Goal: Task Accomplishment & Management: Complete application form

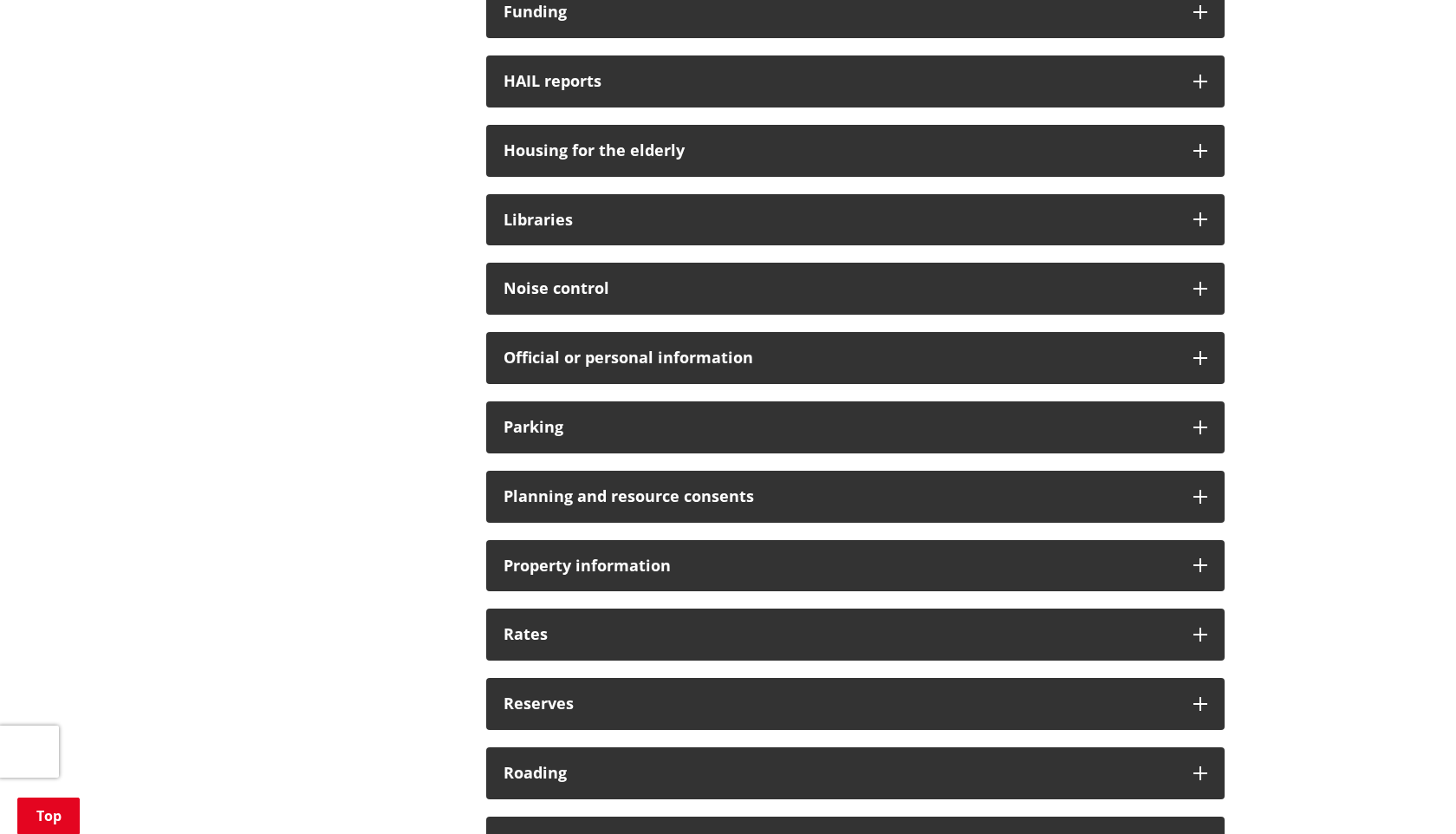
scroll to position [1153, 0]
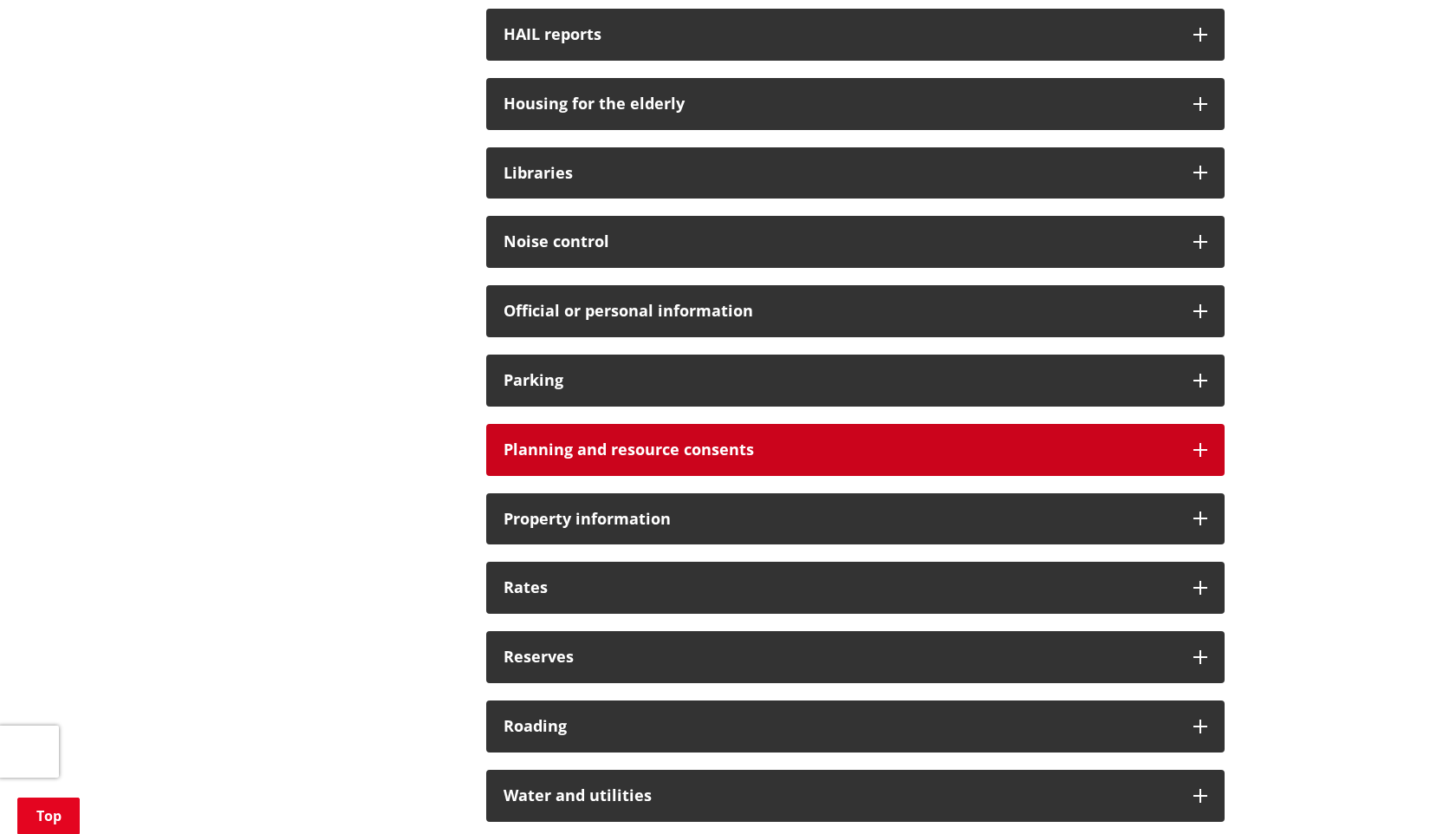
click at [1203, 443] on icon at bounding box center [1201, 450] width 14 height 14
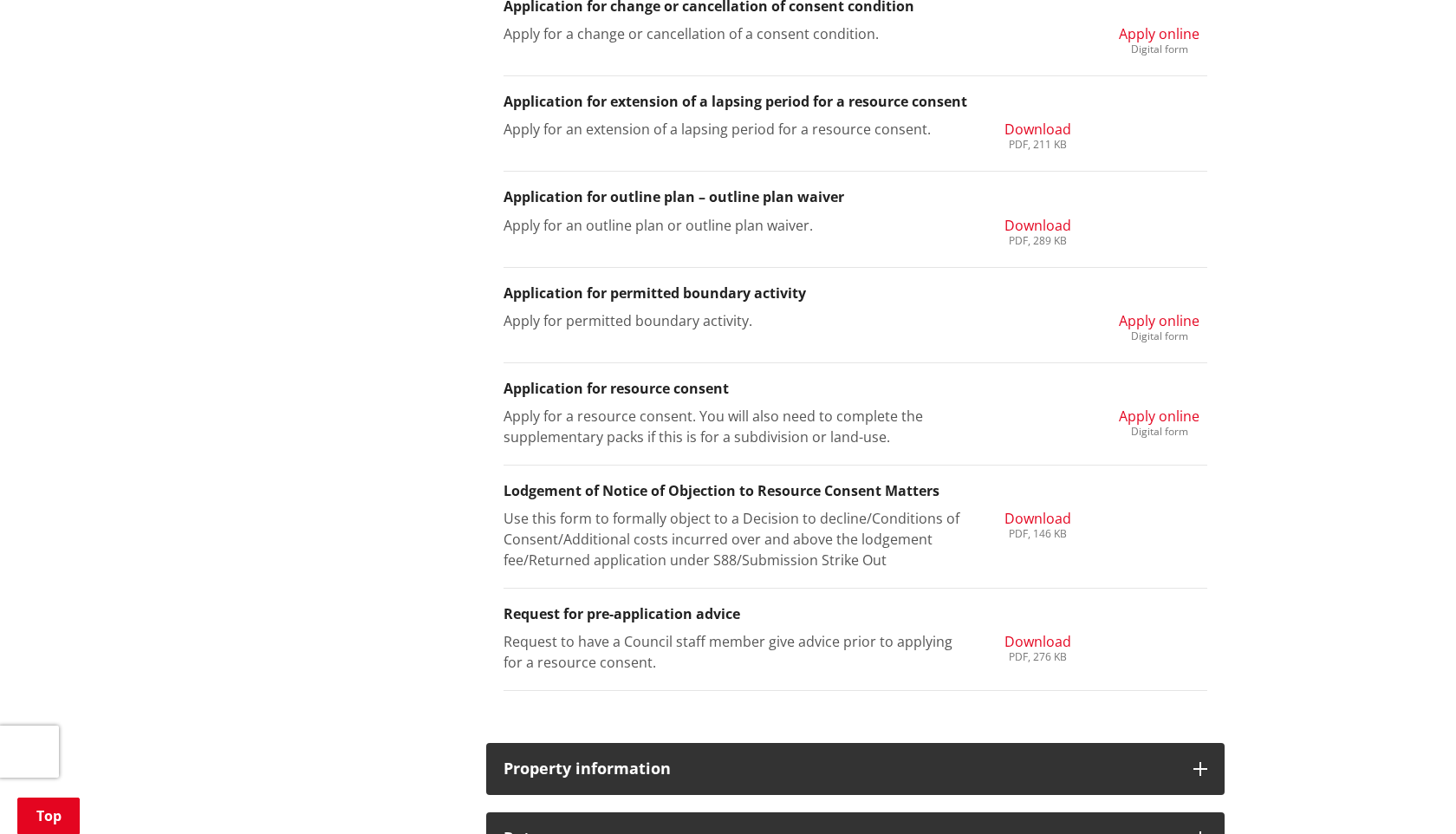
scroll to position [1994, 0]
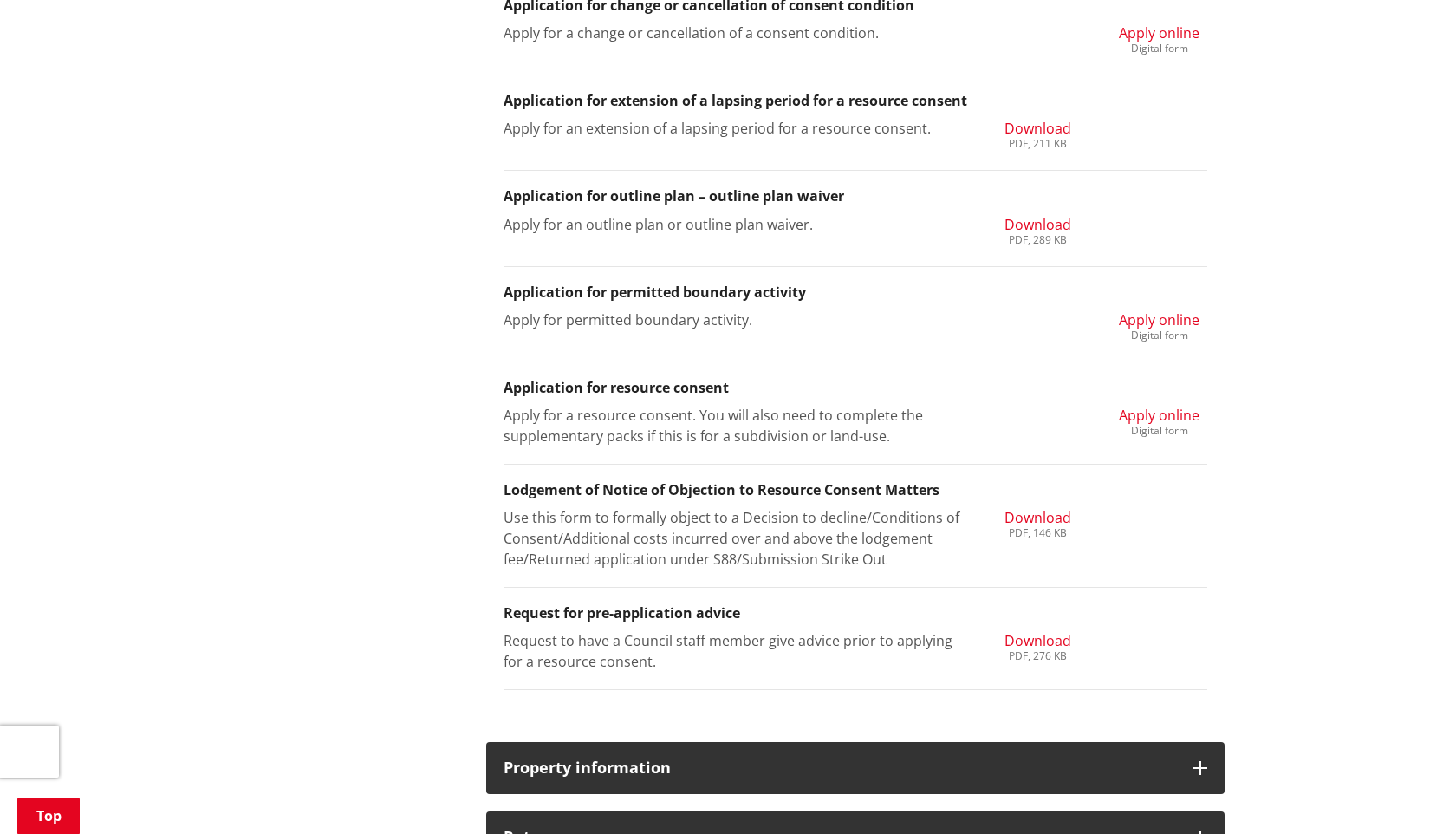
click at [1148, 406] on span "Apply online" at bounding box center [1159, 415] width 80 height 19
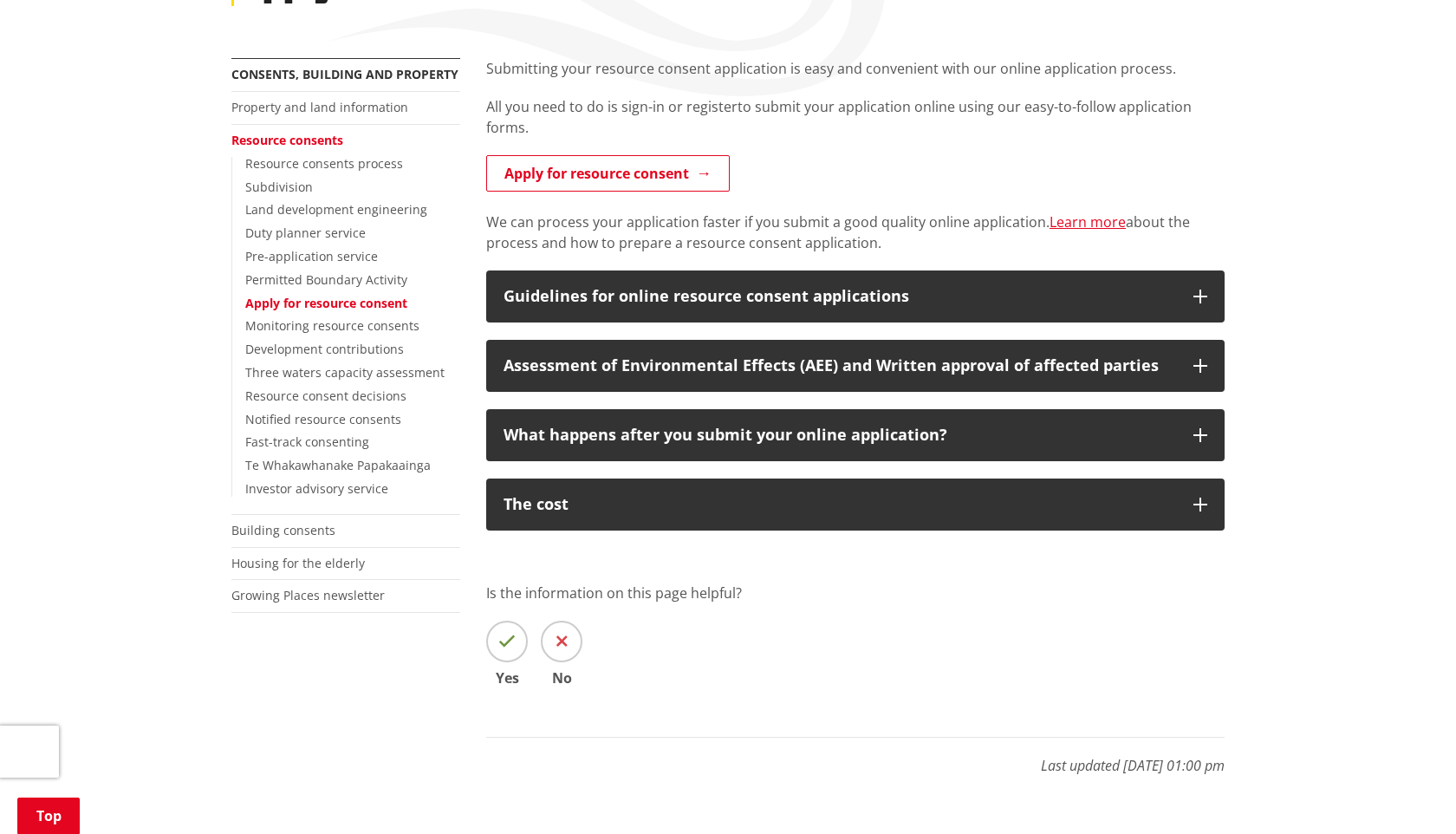
scroll to position [374, 0]
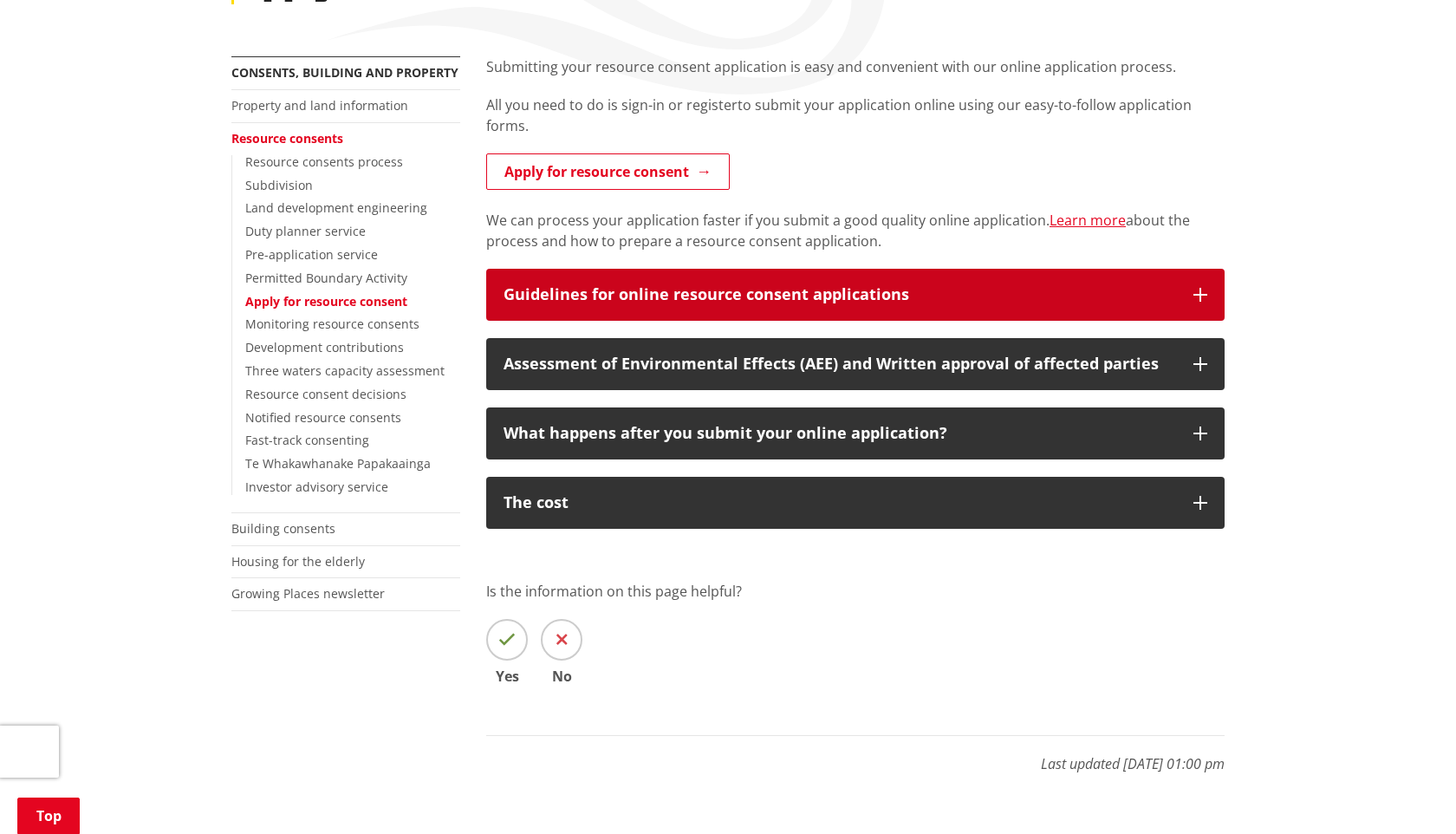
click at [1204, 288] on icon "button" at bounding box center [1201, 295] width 14 height 14
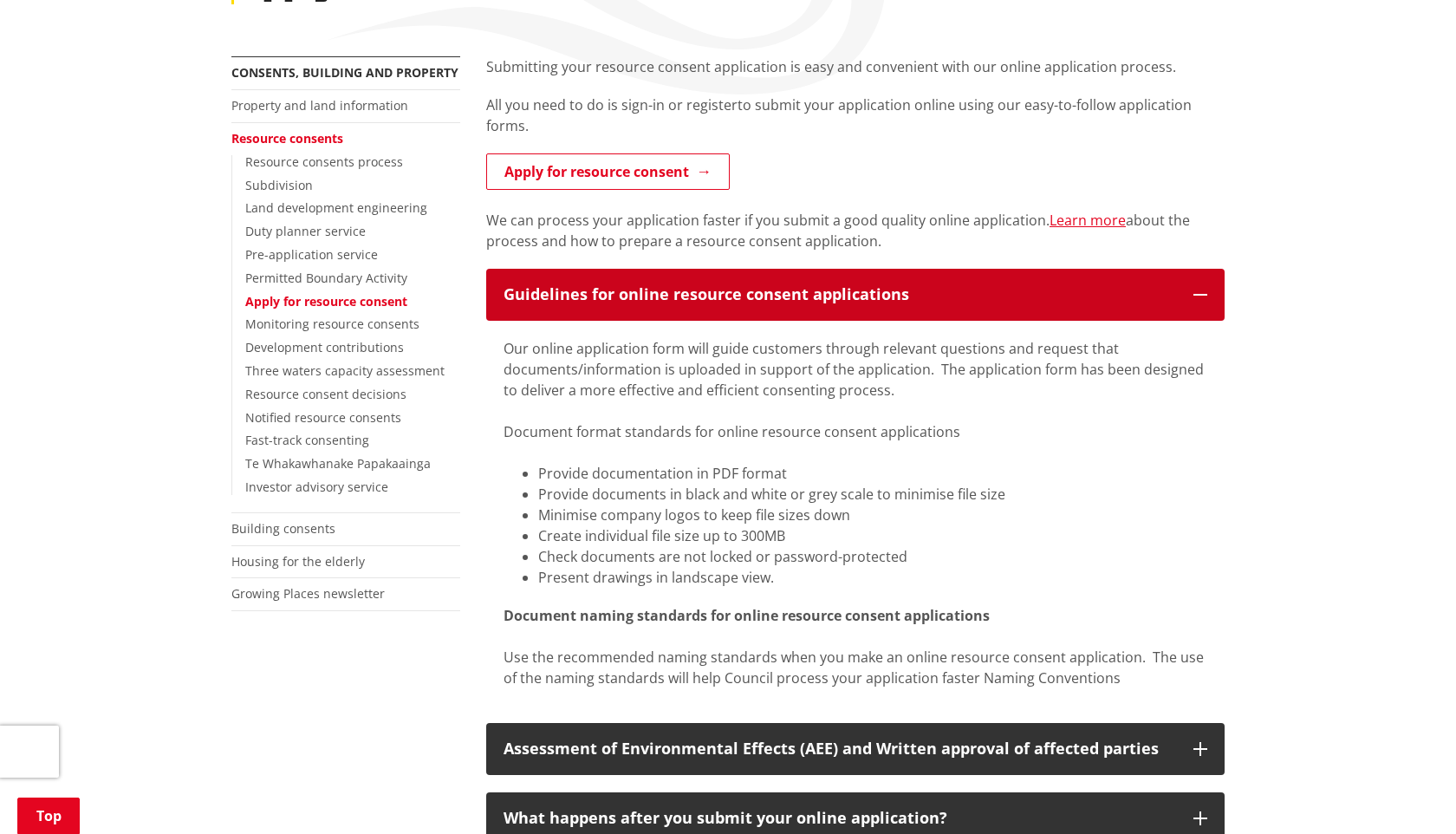
click at [1204, 288] on icon "button" at bounding box center [1201, 295] width 14 height 14
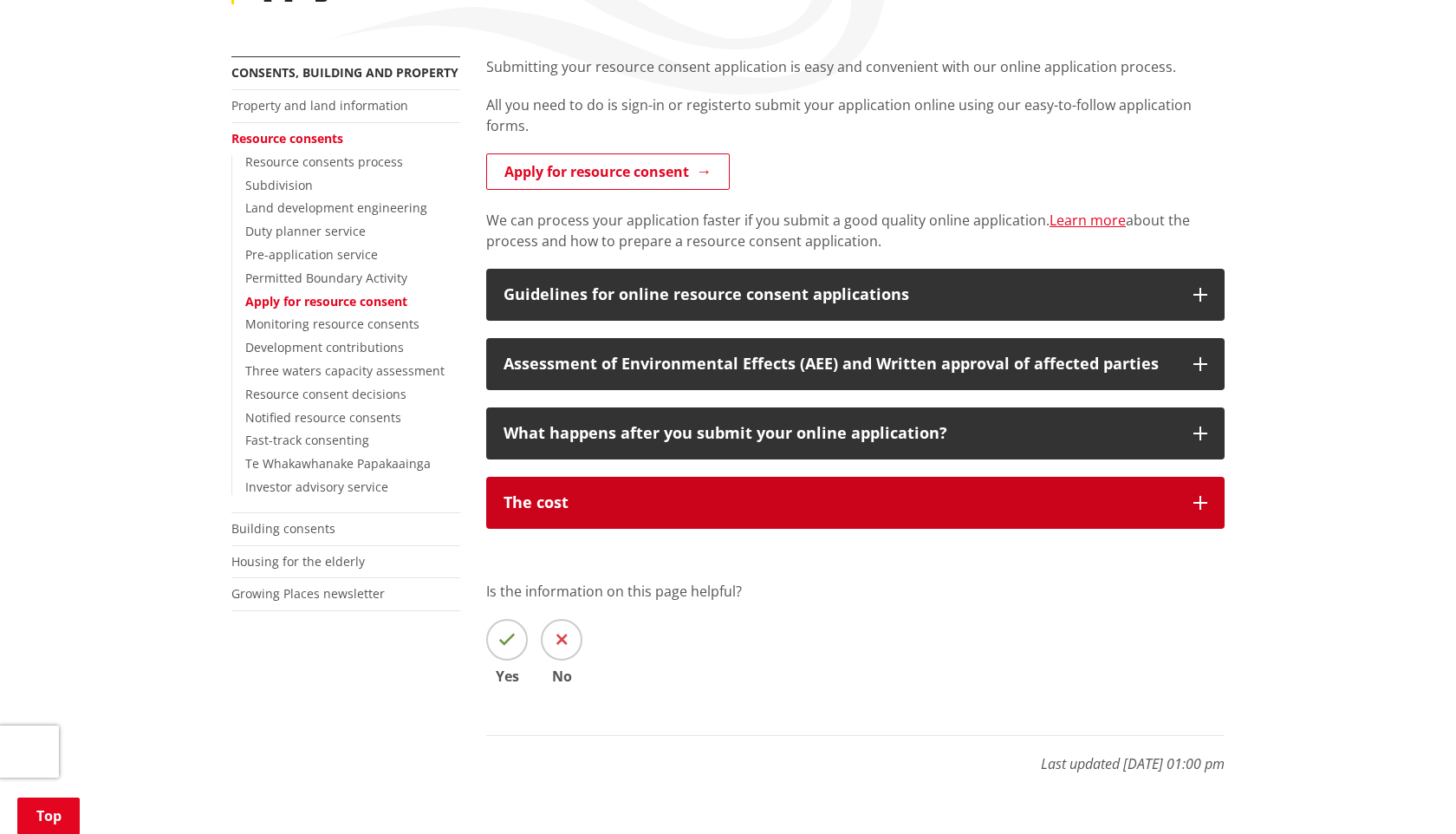
click at [1202, 496] on icon "button" at bounding box center [1201, 503] width 14 height 14
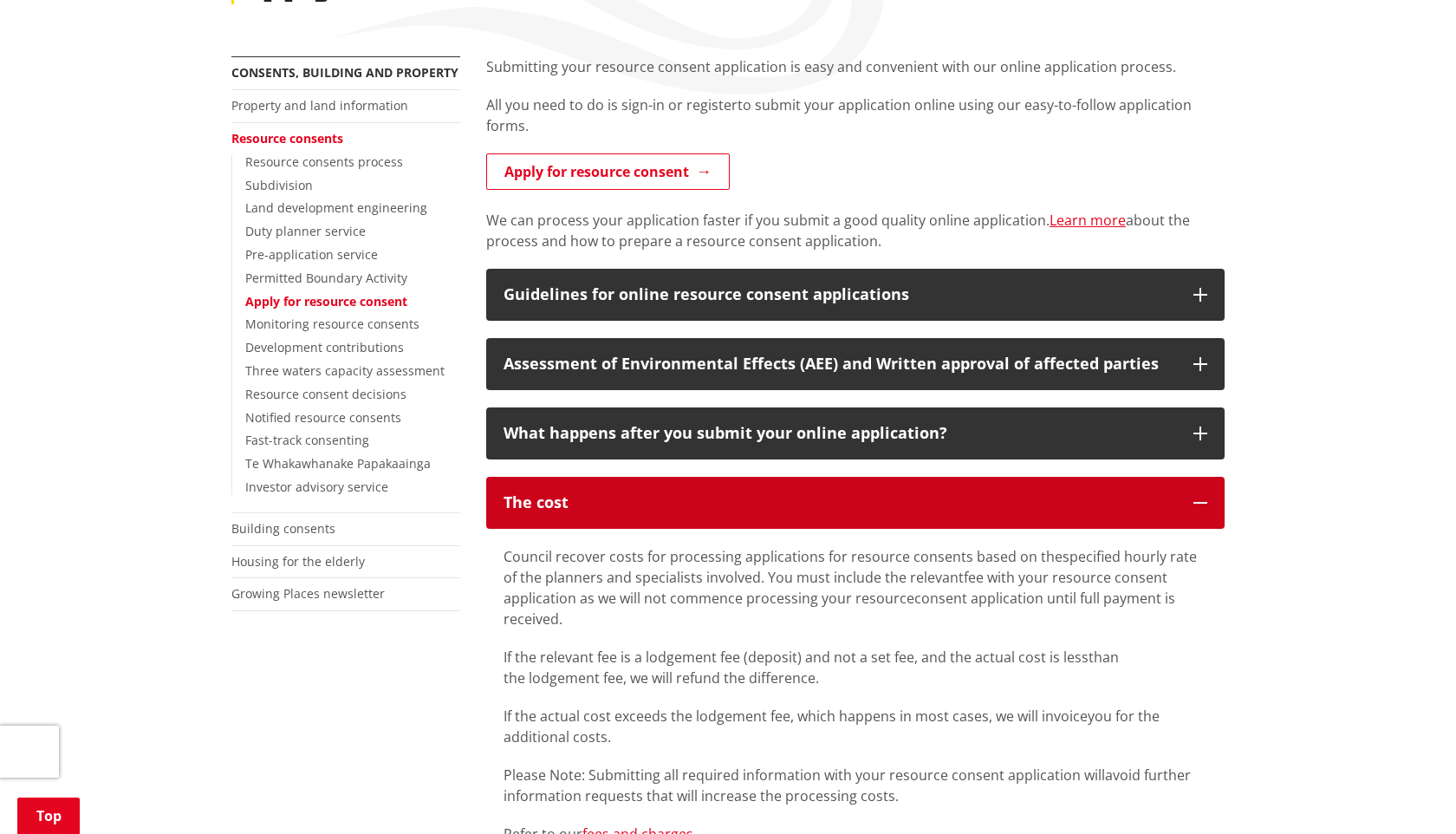
click at [1202, 496] on icon "button" at bounding box center [1201, 503] width 14 height 14
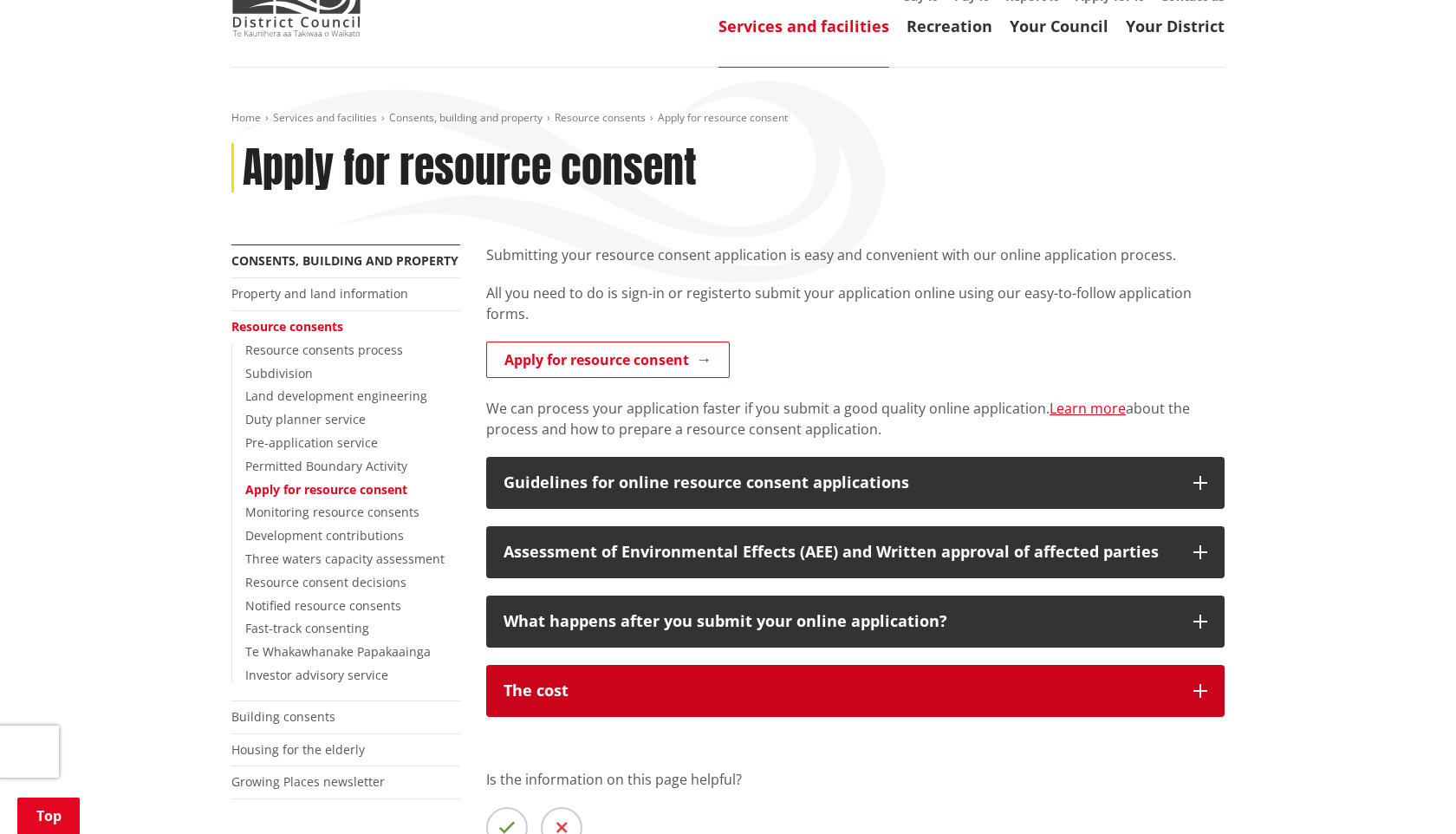
scroll to position [176, 0]
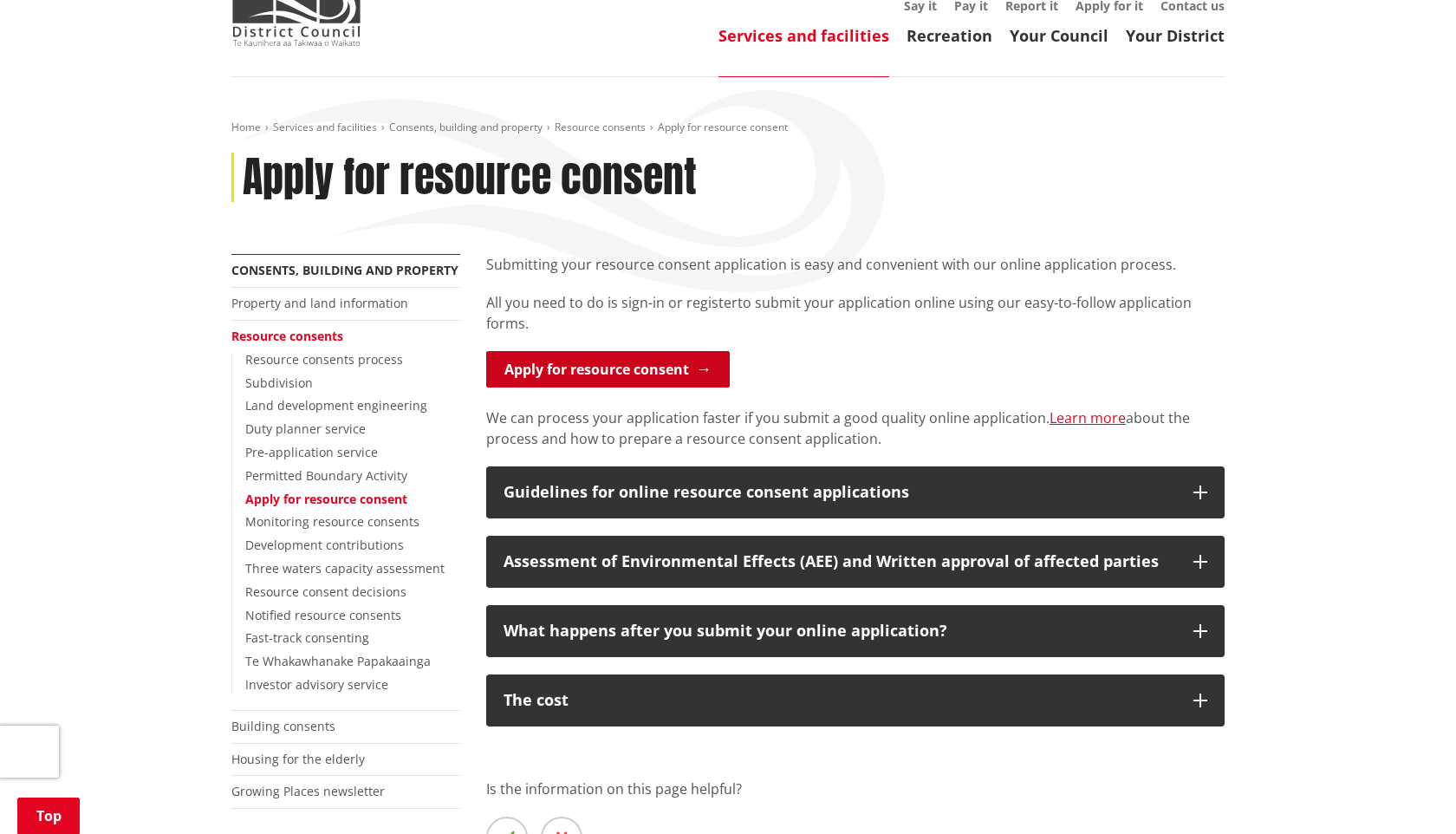
click at [712, 351] on link "Apply for resource consent" at bounding box center [608, 368] width 244 height 36
